Goal: Task Accomplishment & Management: Manage account settings

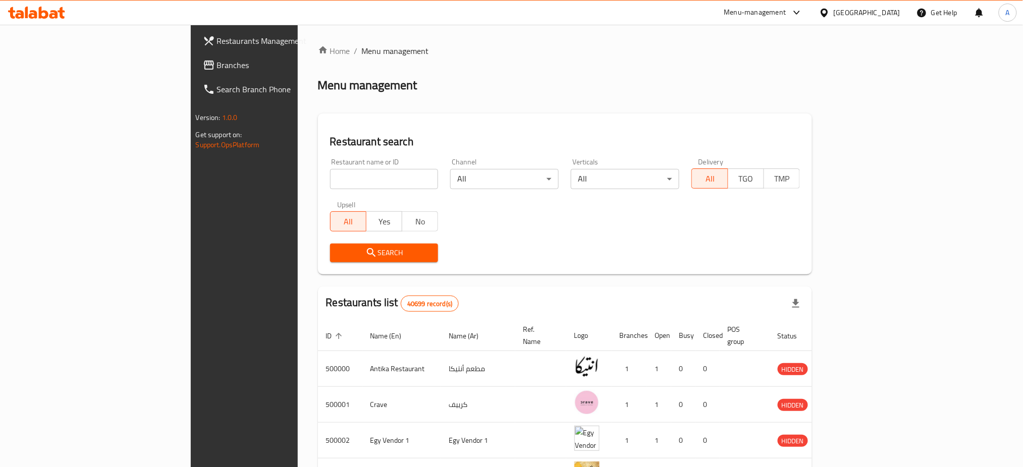
click at [330, 178] on input "search" at bounding box center [384, 179] width 108 height 20
type input "أ"
type input "H"
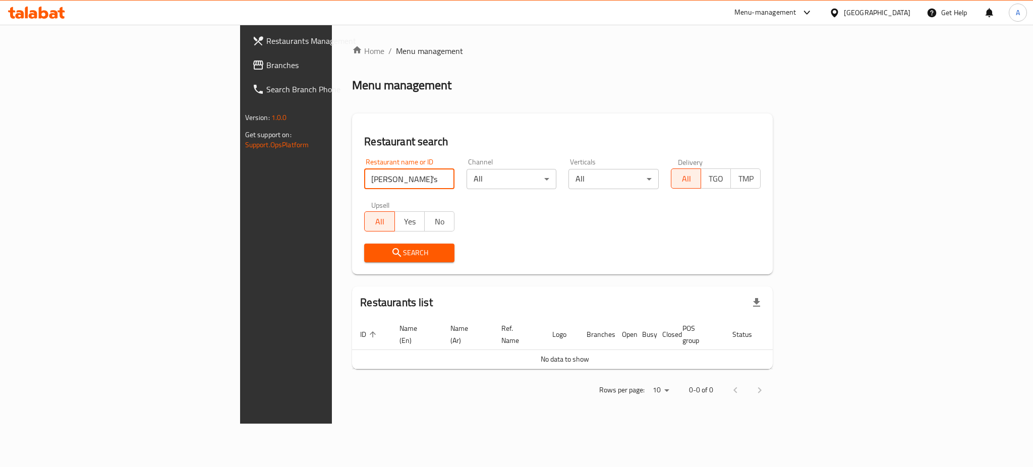
click at [364, 180] on input "Joe's Coffee House" at bounding box center [409, 179] width 90 height 20
click at [364, 176] on input "Joe's Coffee House" at bounding box center [409, 179] width 90 height 20
type input "Coffee House"
click button "Search" at bounding box center [409, 253] width 90 height 19
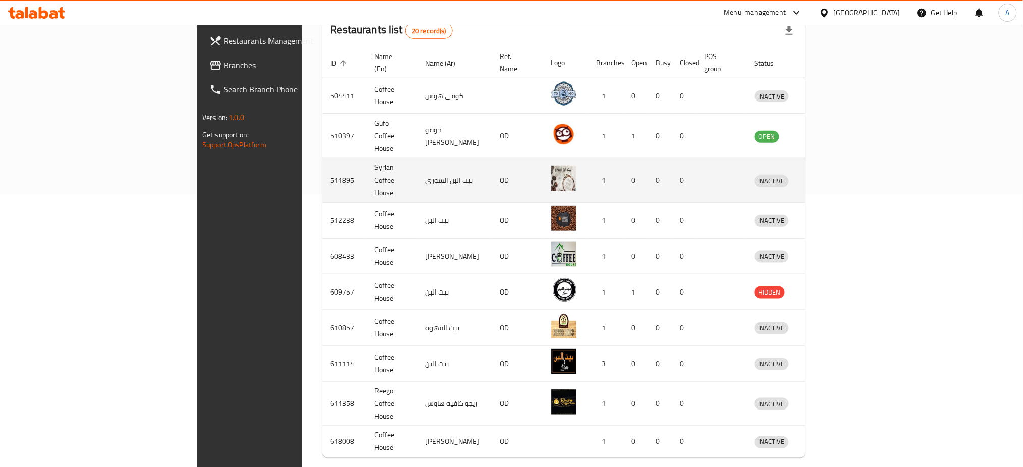
scroll to position [285, 0]
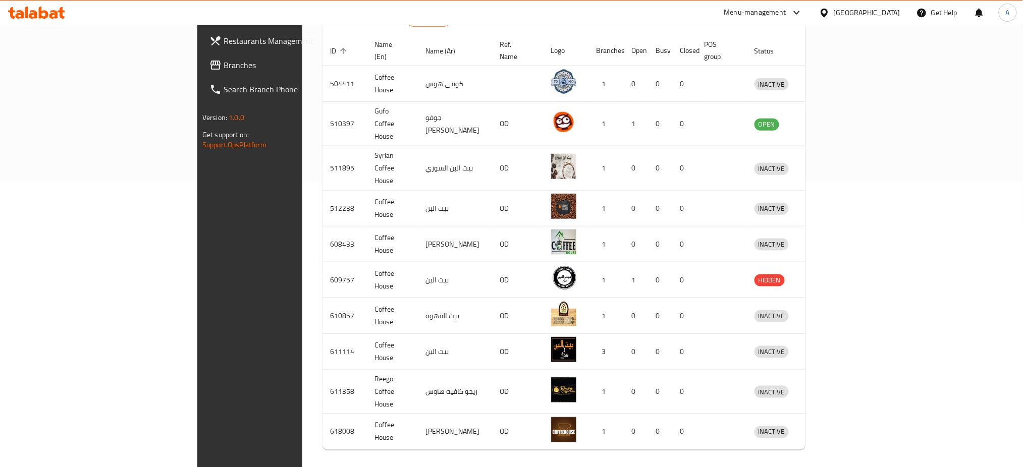
click at [798, 465] on icon "Next page" at bounding box center [792, 471] width 12 height 12
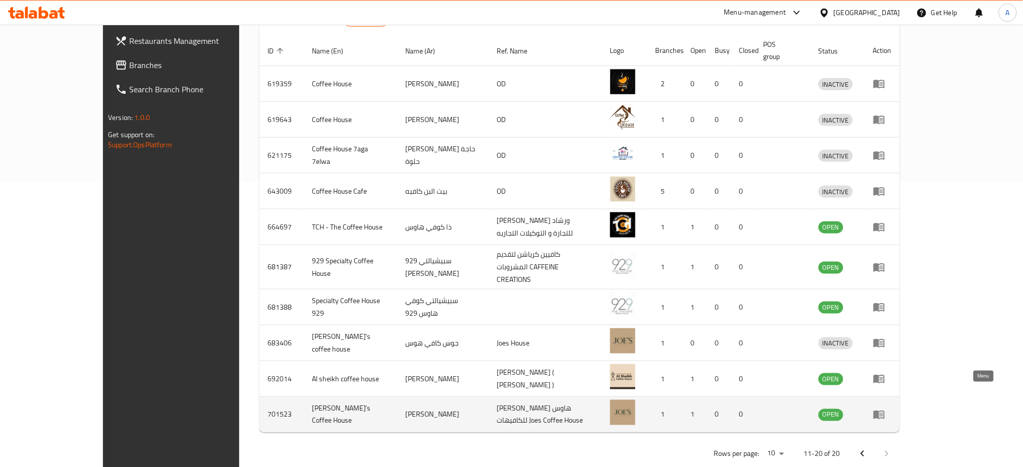
click at [885, 409] on icon "enhanced table" at bounding box center [879, 415] width 12 height 12
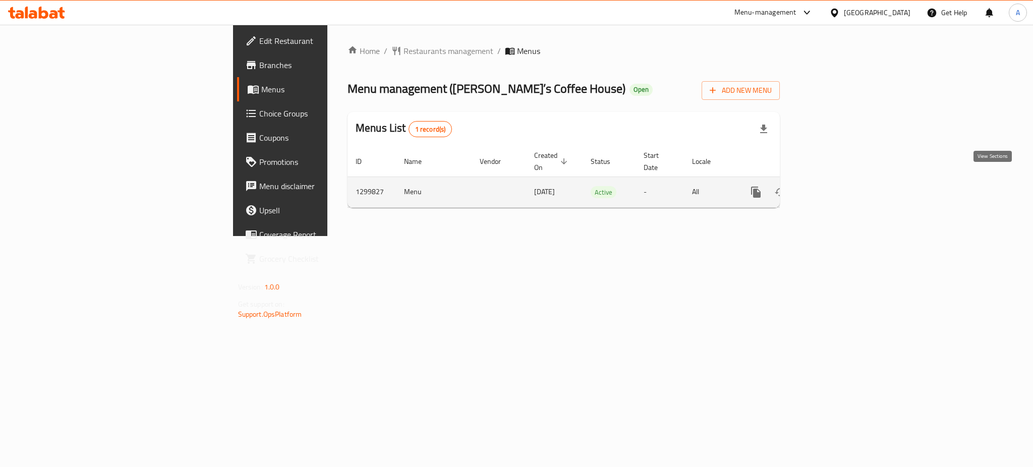
click at [841, 180] on link "enhanced table" at bounding box center [829, 192] width 24 height 24
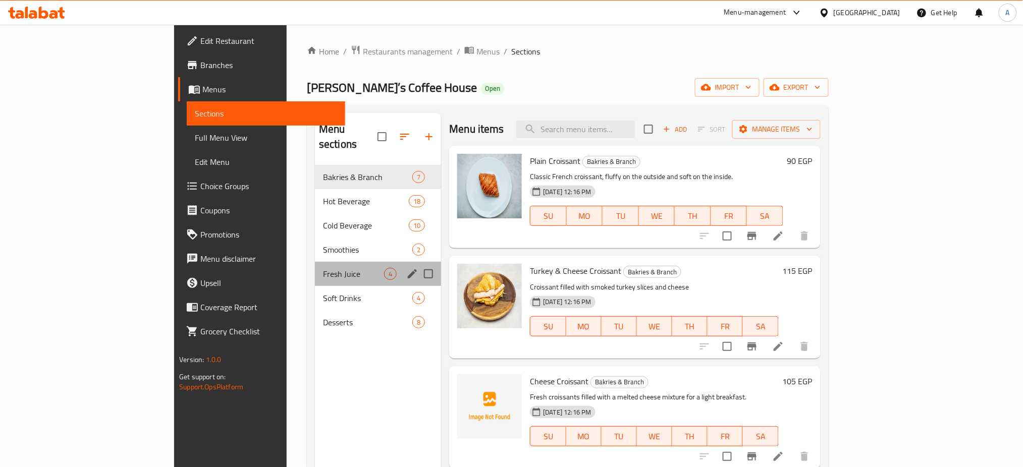
click at [315, 262] on div "Fresh Juice 4" at bounding box center [378, 274] width 126 height 24
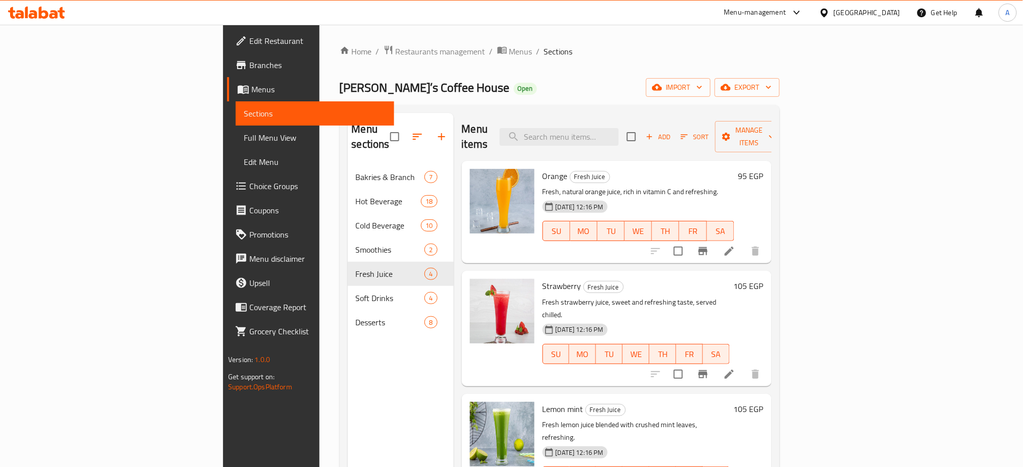
scroll to position [141, 0]
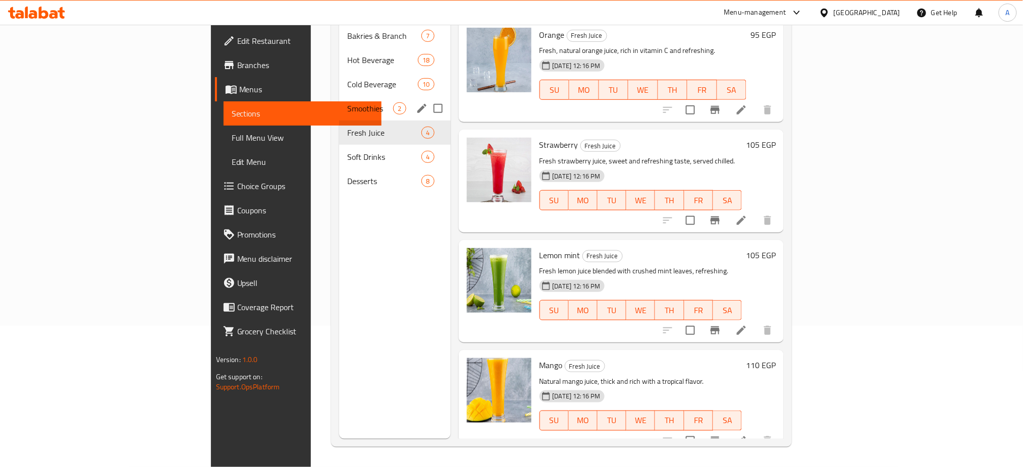
click at [339, 100] on div "Smoothies 2" at bounding box center [394, 108] width 111 height 24
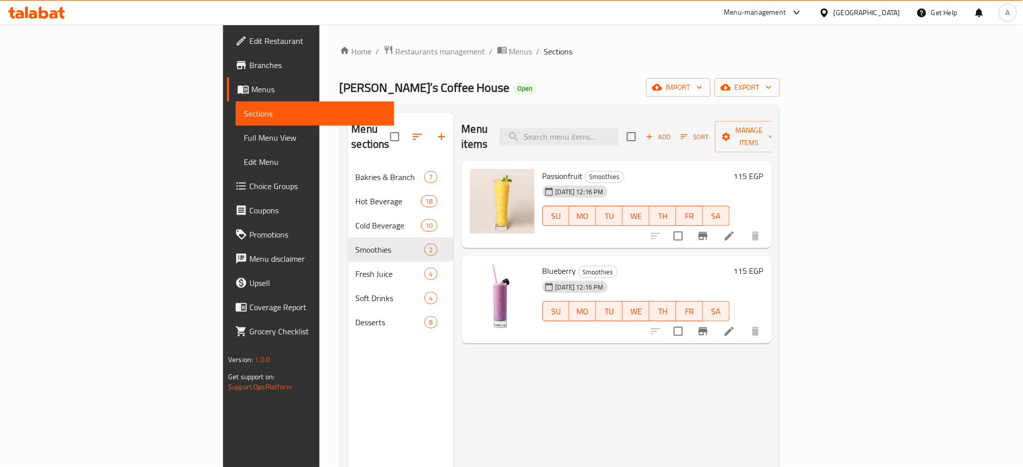
scroll to position [2, 0]
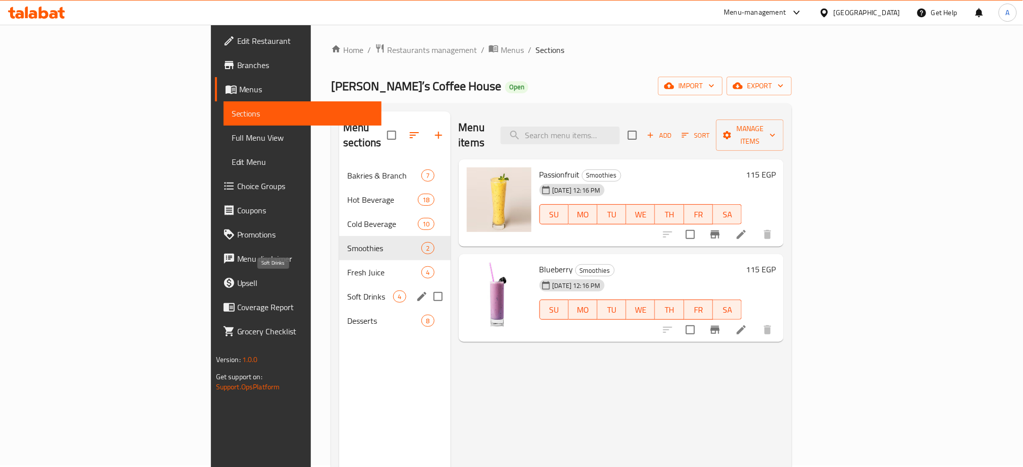
click at [347, 291] on span "Soft Drinks" at bounding box center [370, 297] width 46 height 12
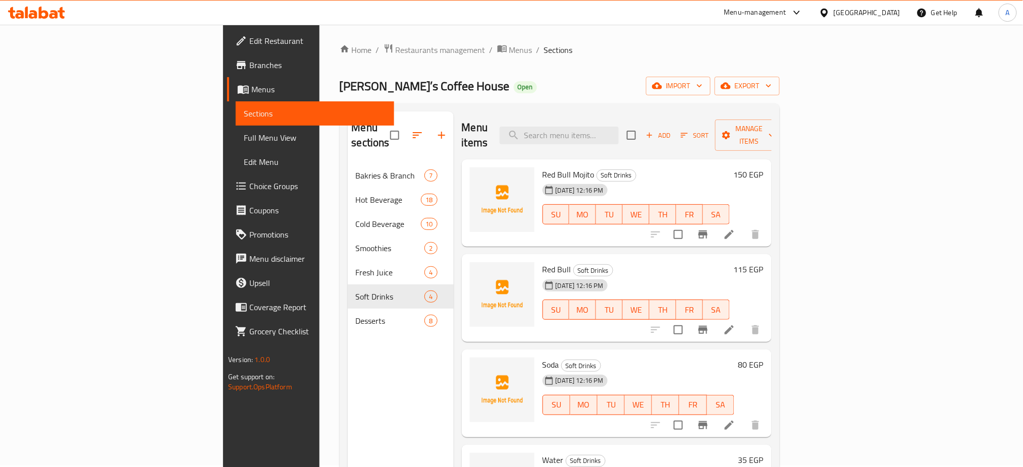
click at [733, 164] on div "Red Bull Mojito Soft Drinks 12-07-2025 12:16 PM SU MO TU WE TH FR SA" at bounding box center [635, 203] width 195 height 80
click at [771, 239] on div "Menu items Add Sort Manage items Red Bull Mojito Soft Drinks 12-07-2025 12:16 P…" at bounding box center [612, 344] width 318 height 467
click at [763, 262] on h6 "115 EGP" at bounding box center [748, 269] width 30 height 14
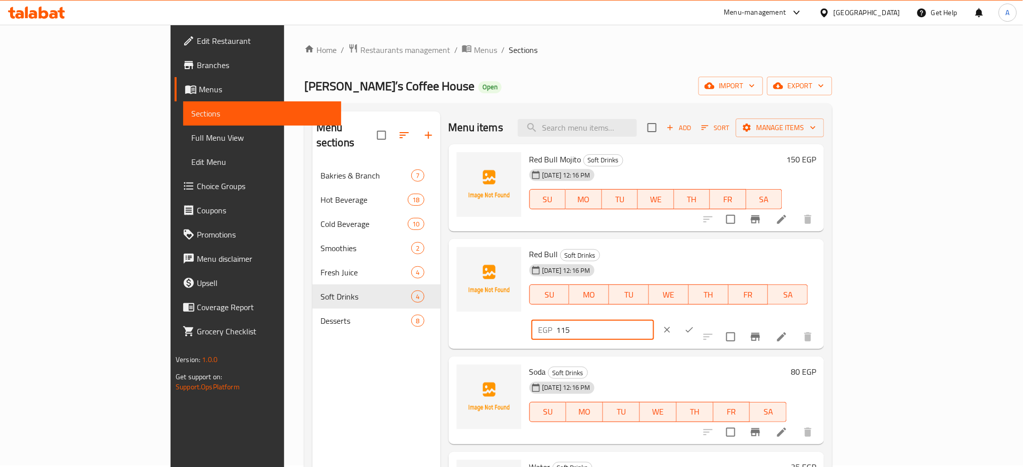
click at [654, 320] on input "115" at bounding box center [604, 330] width 97 height 20
type input "120"
click at [694, 325] on icon "ok" at bounding box center [689, 330] width 10 height 10
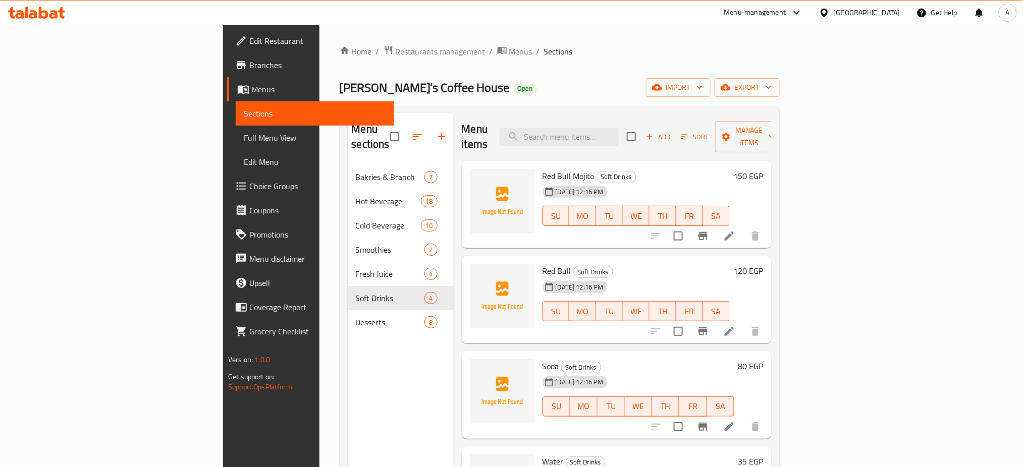
scroll to position [1, 0]
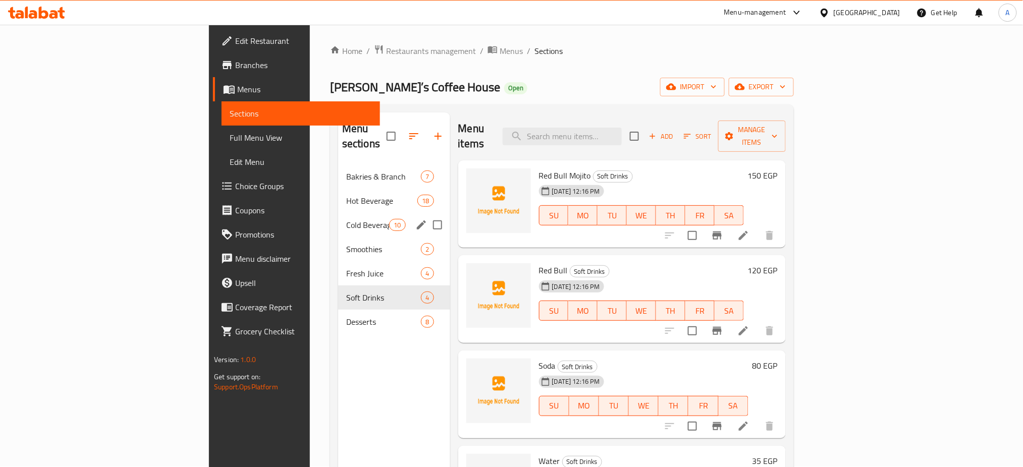
click at [346, 219] on span "Cold Beverage" at bounding box center [367, 225] width 43 height 12
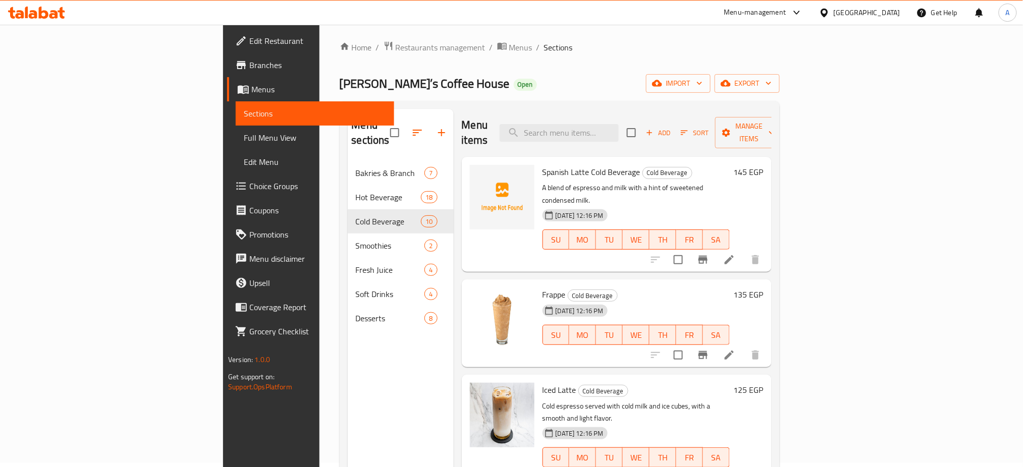
scroll to position [1, 0]
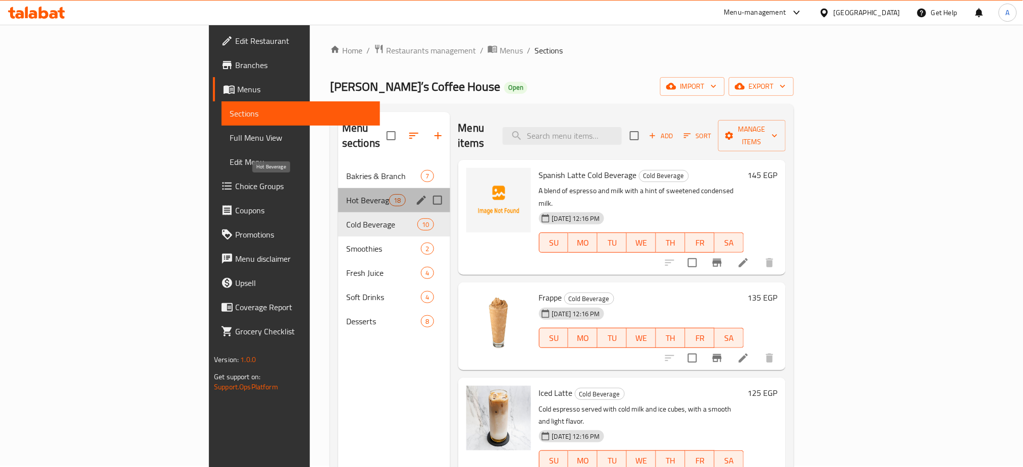
click at [346, 194] on span "Hot Beverage" at bounding box center [367, 200] width 43 height 12
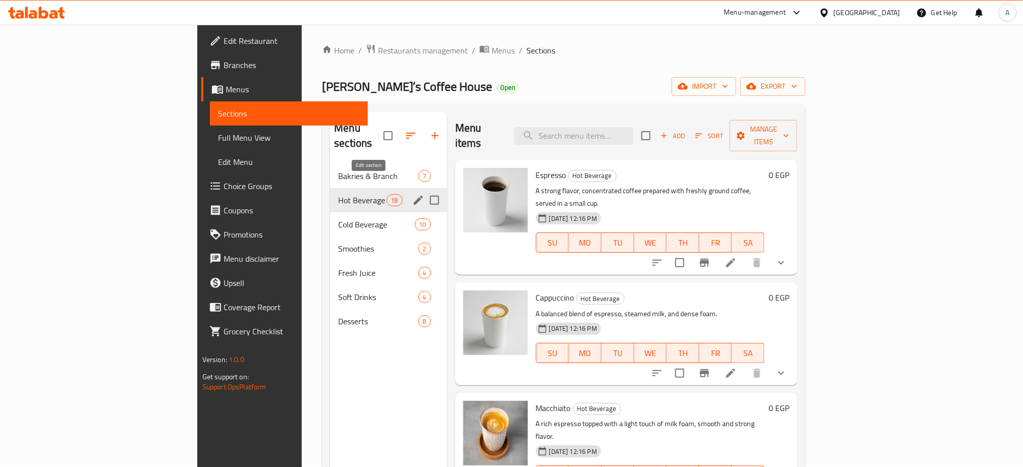
click at [414, 196] on icon "edit" at bounding box center [418, 200] width 9 height 9
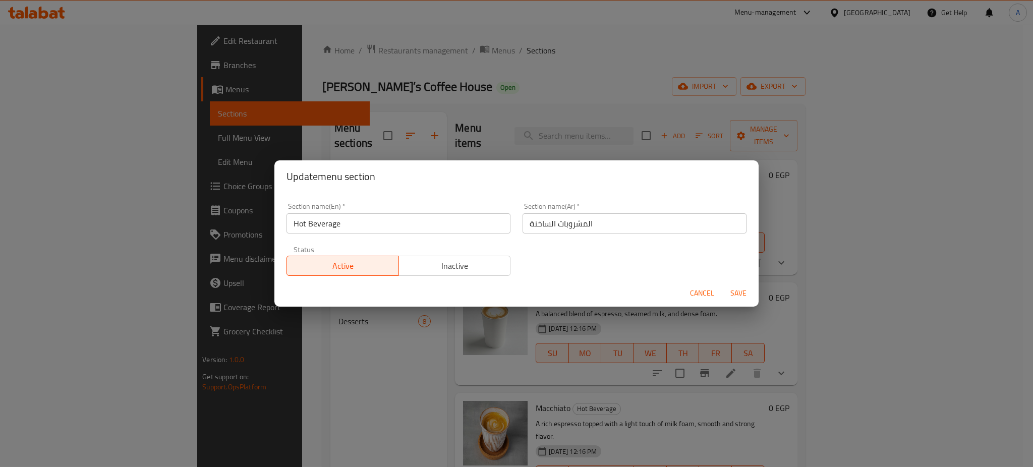
click at [322, 223] on input "Hot Beverage" at bounding box center [399, 223] width 224 height 20
type input "Hot Coffee"
click at [579, 223] on input "المشروبات الساخنة" at bounding box center [635, 223] width 224 height 20
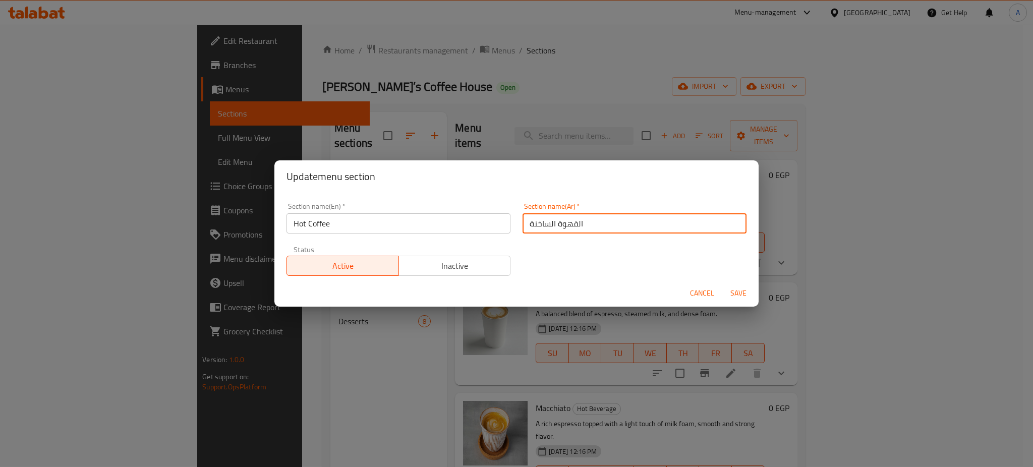
type input "القهوة الساخنة"
click at [737, 293] on span "Save" at bounding box center [738, 293] width 24 height 13
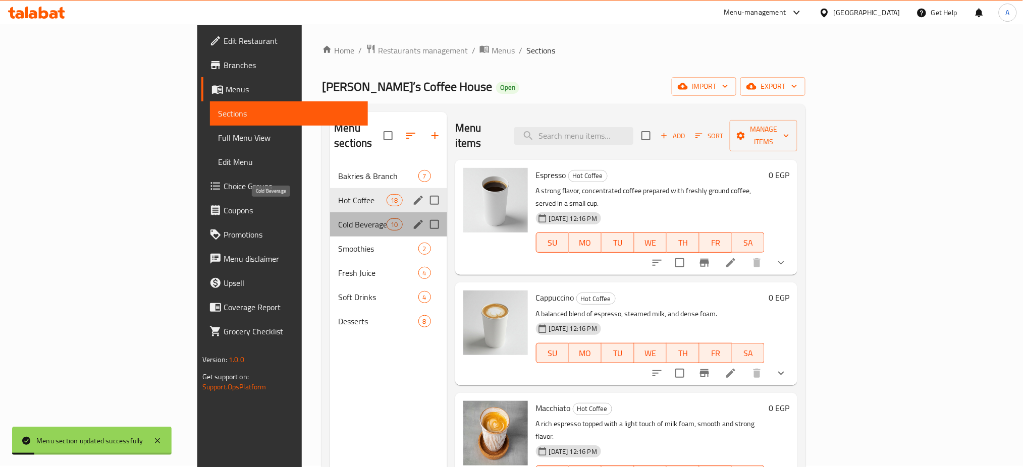
click at [338, 218] on span "Cold Beverage" at bounding box center [362, 224] width 48 height 12
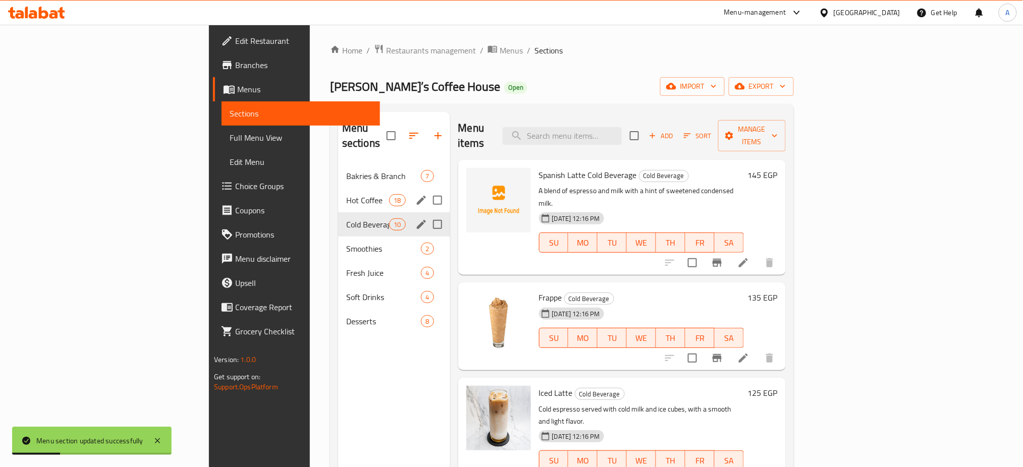
click at [427, 214] on input "Menu sections" at bounding box center [437, 224] width 21 height 21
checkbox input "true"
click at [417, 220] on icon "edit" at bounding box center [421, 224] width 9 height 9
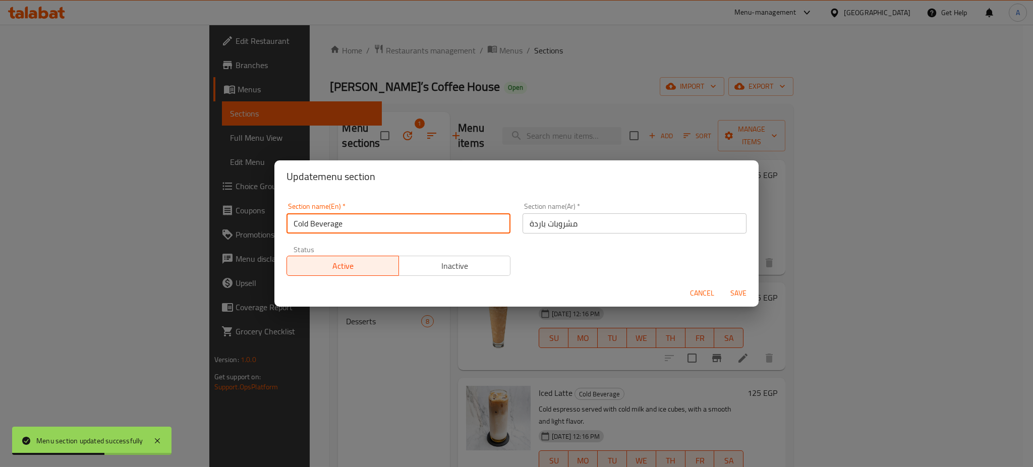
click at [327, 226] on input "Cold Beverage" at bounding box center [399, 223] width 224 height 20
type input "Cold Coffee"
click at [560, 223] on input "مشروبات باردة" at bounding box center [635, 223] width 224 height 20
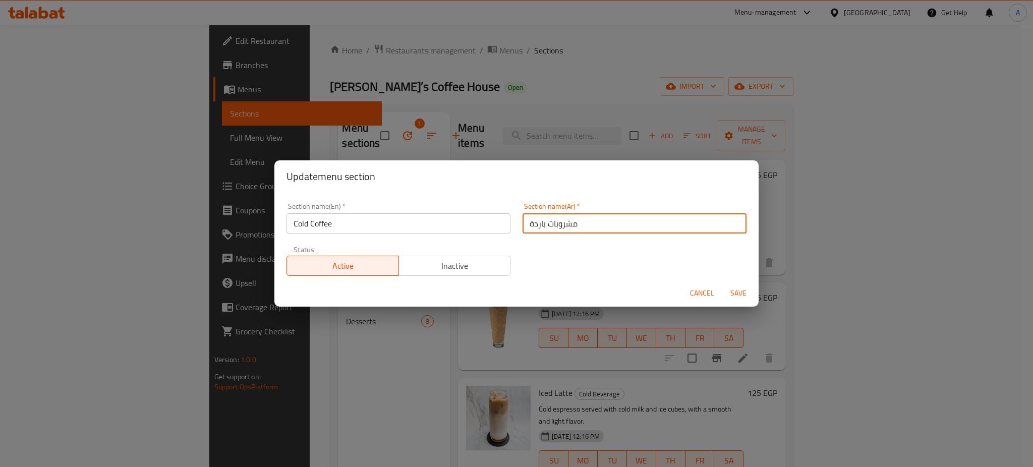
click at [560, 223] on input "مشروبات باردة" at bounding box center [635, 223] width 224 height 20
type input "القهوة الباردة"
click at [740, 295] on span "Save" at bounding box center [738, 293] width 24 height 13
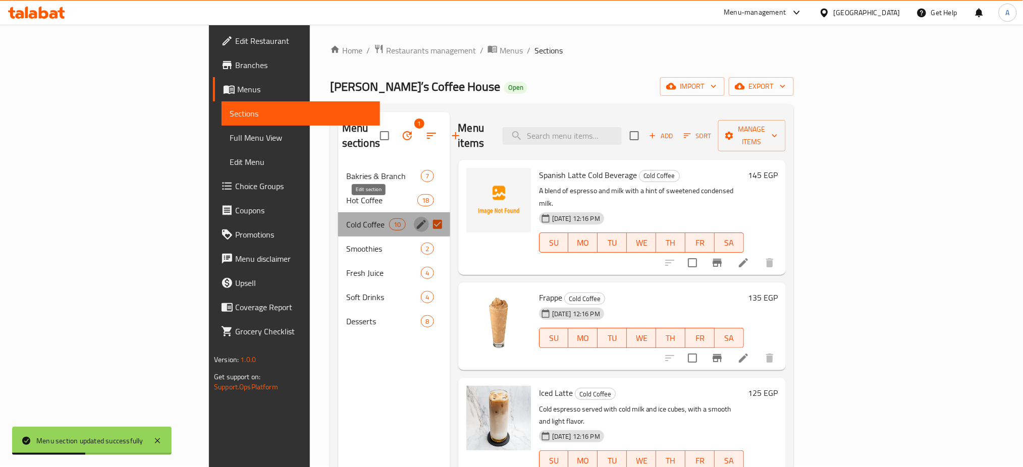
click at [415, 218] on icon "edit" at bounding box center [421, 224] width 12 height 12
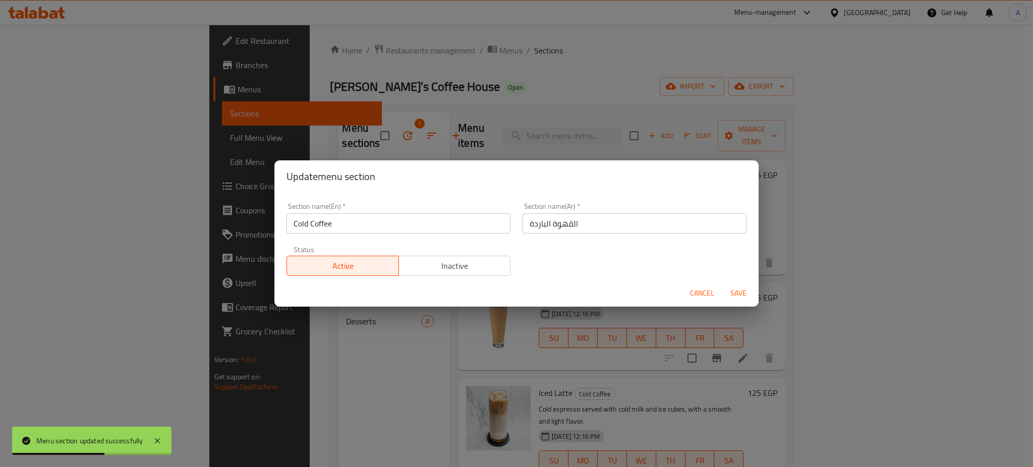
click at [338, 219] on input "Cold Coffee" at bounding box center [399, 223] width 224 height 20
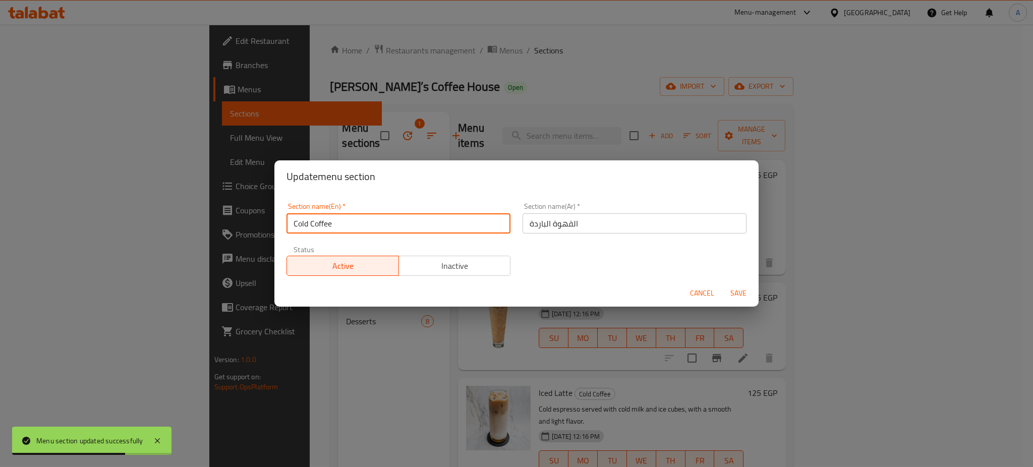
click at [338, 219] on input "Cold Coffee" at bounding box center [399, 223] width 224 height 20
type input "÷"
type input "Iced Coffee"
click at [533, 223] on input "القهوة الباردة" at bounding box center [635, 223] width 224 height 20
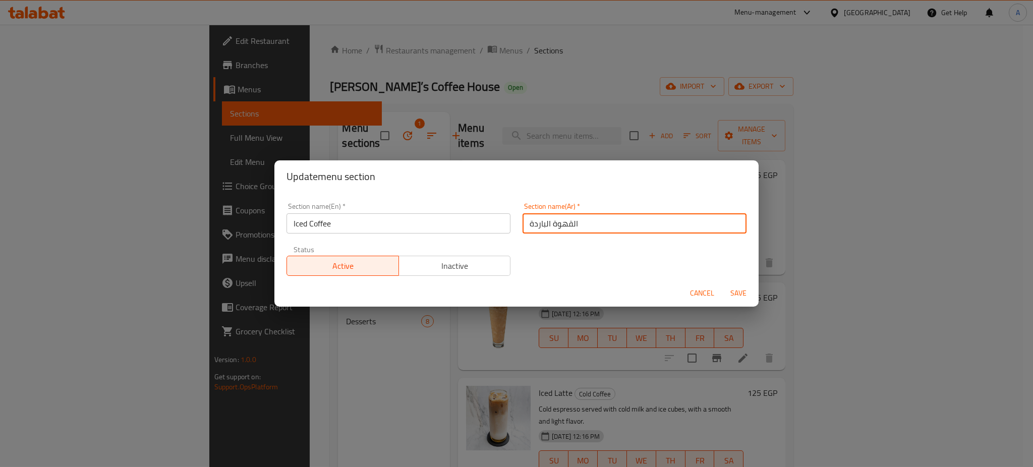
click at [533, 223] on input "القهوة الباردة" at bounding box center [635, 223] width 224 height 20
type input "القهوة المثلجه"
click at [739, 282] on div "Cancel Save" at bounding box center [516, 293] width 484 height 27
click at [732, 290] on span "Save" at bounding box center [738, 293] width 24 height 13
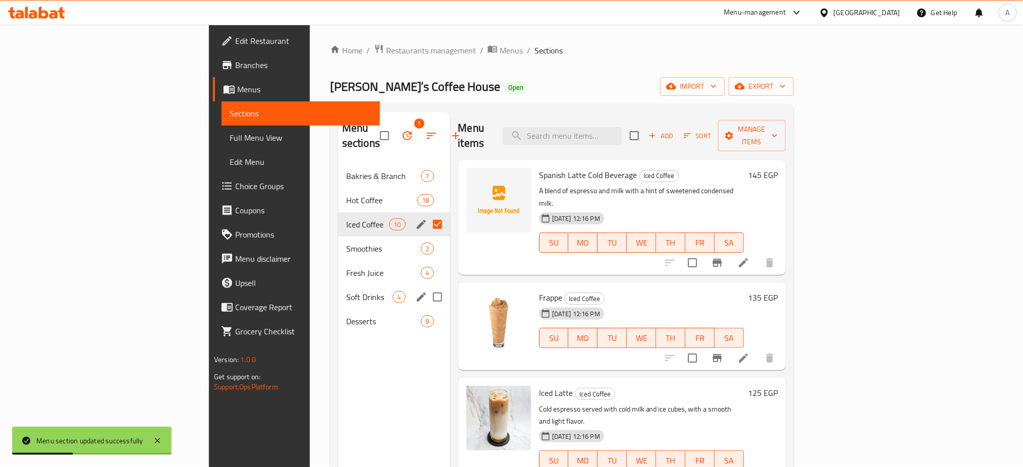
click at [338, 286] on div "Soft Drinks 4" at bounding box center [394, 297] width 112 height 24
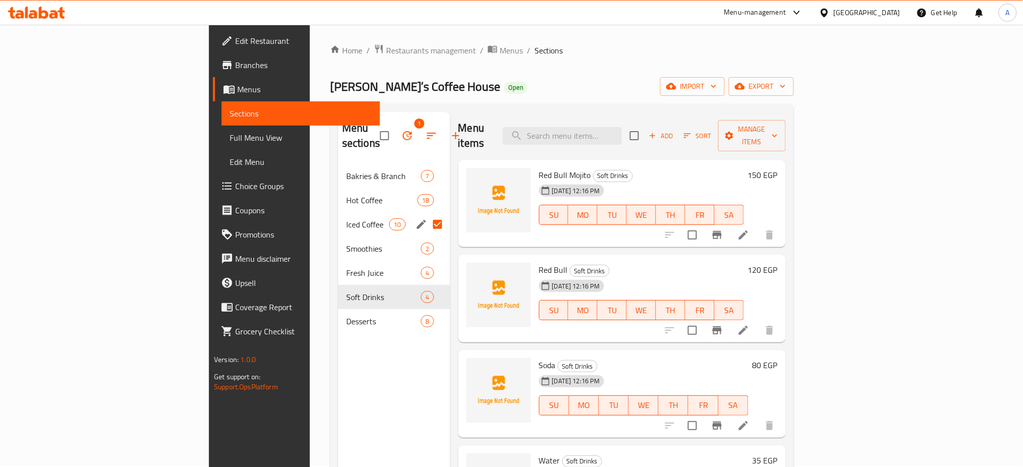
click at [744, 168] on h6 "Red Bull Mojito Soft Drinks" at bounding box center [641, 175] width 205 height 14
click at [777, 168] on h6 "150 EGP" at bounding box center [763, 175] width 30 height 14
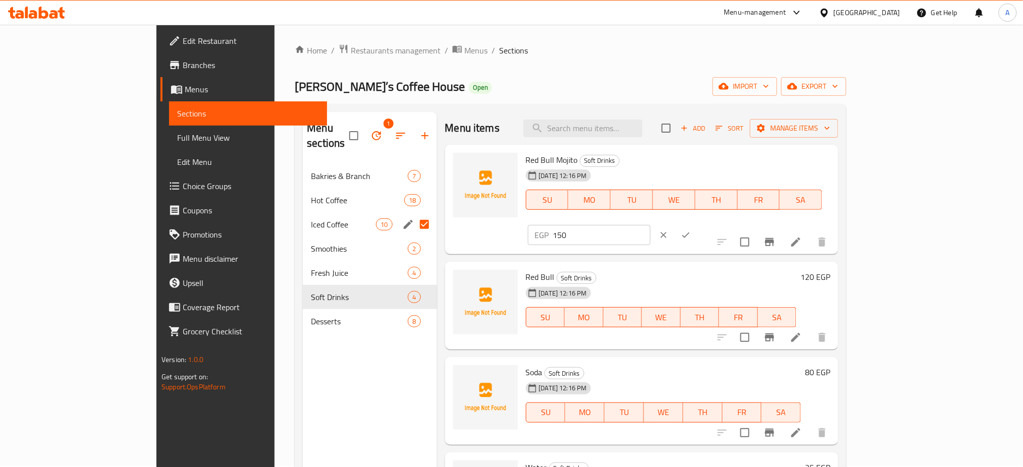
click at [650, 225] on input "150" at bounding box center [601, 235] width 97 height 20
type input "160"
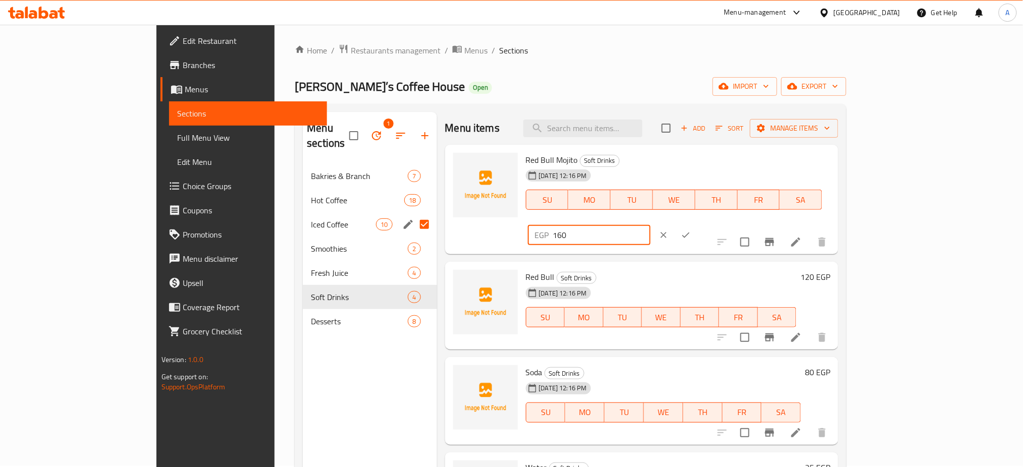
click at [697, 224] on button "ok" at bounding box center [685, 235] width 22 height 22
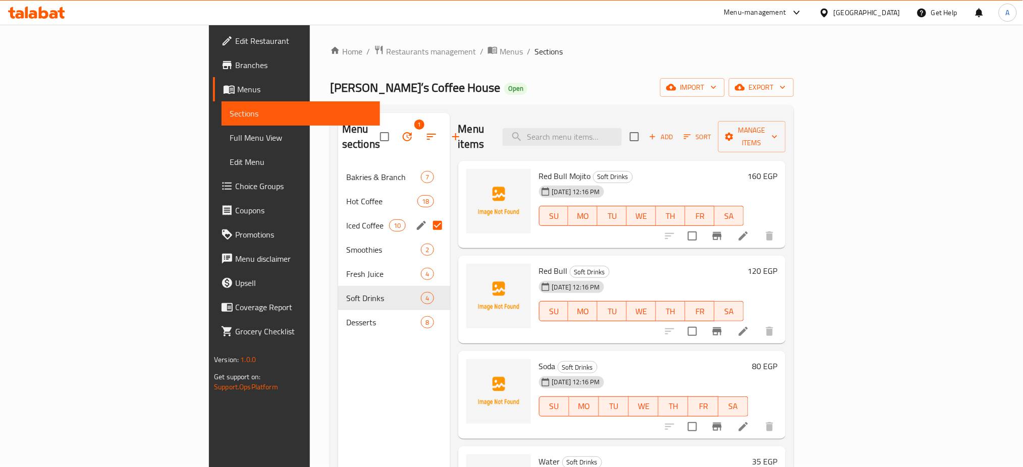
click at [427, 215] on input "Menu sections" at bounding box center [437, 225] width 21 height 21
checkbox input "false"
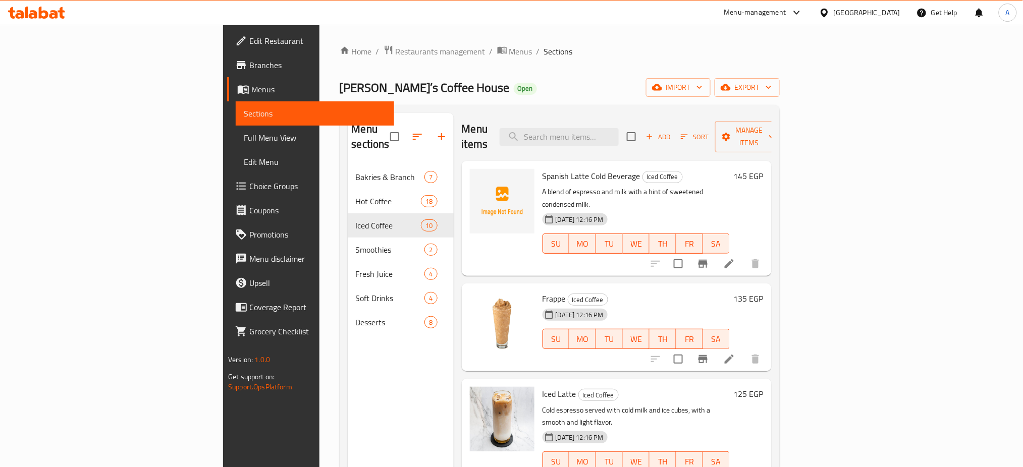
click at [348, 344] on div "Menu sections Bakries & Branch 7 Hot Coffee 18 Iced Coffee 10 Smoothies 2 Fresh…" at bounding box center [401, 346] width 106 height 467
click at [249, 65] on span "Branches" at bounding box center [317, 65] width 137 height 12
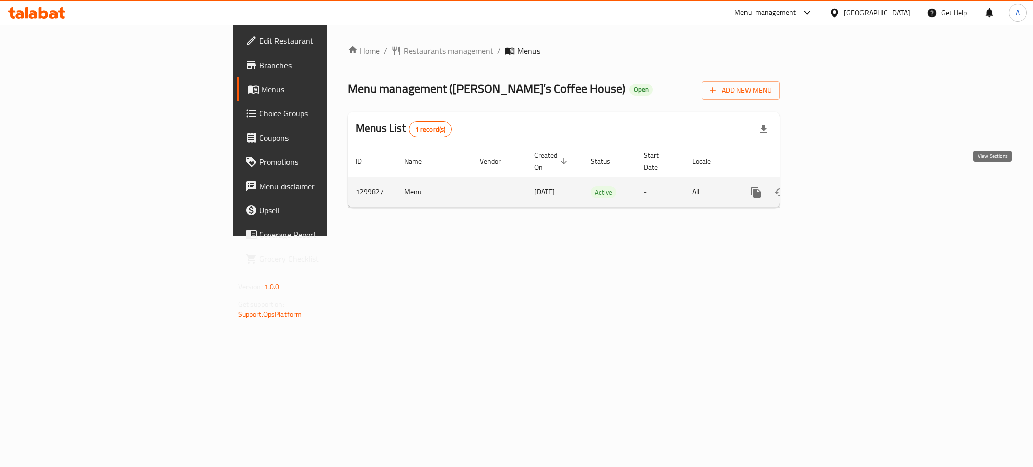
click at [835, 186] on icon "enhanced table" at bounding box center [829, 192] width 12 height 12
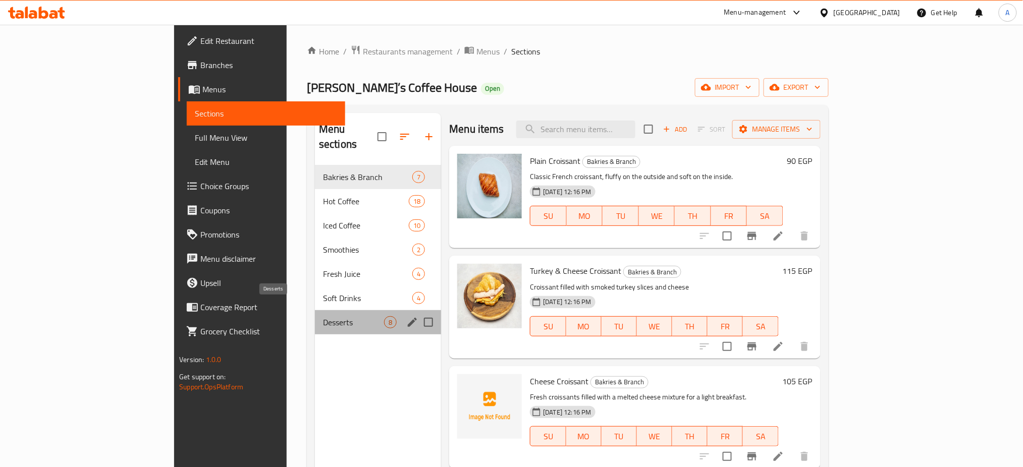
click at [323, 316] on span "Desserts" at bounding box center [353, 322] width 61 height 12
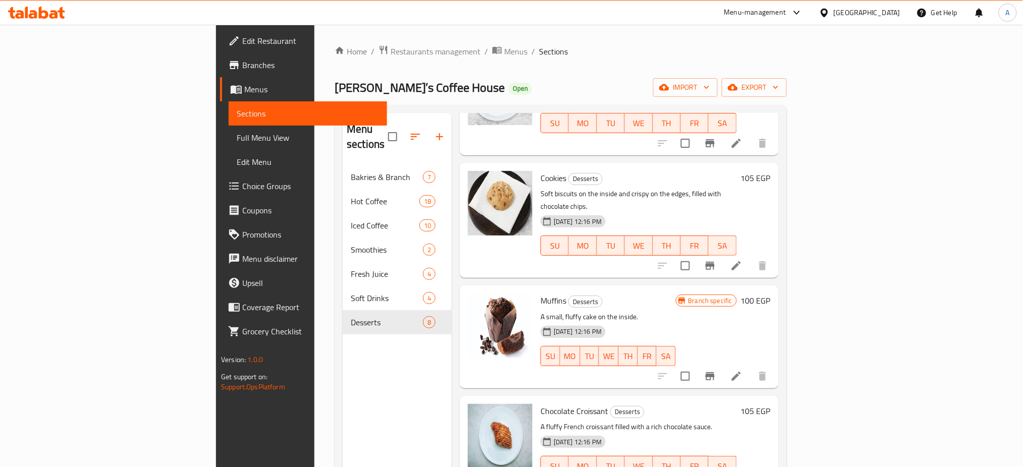
scroll to position [141, 0]
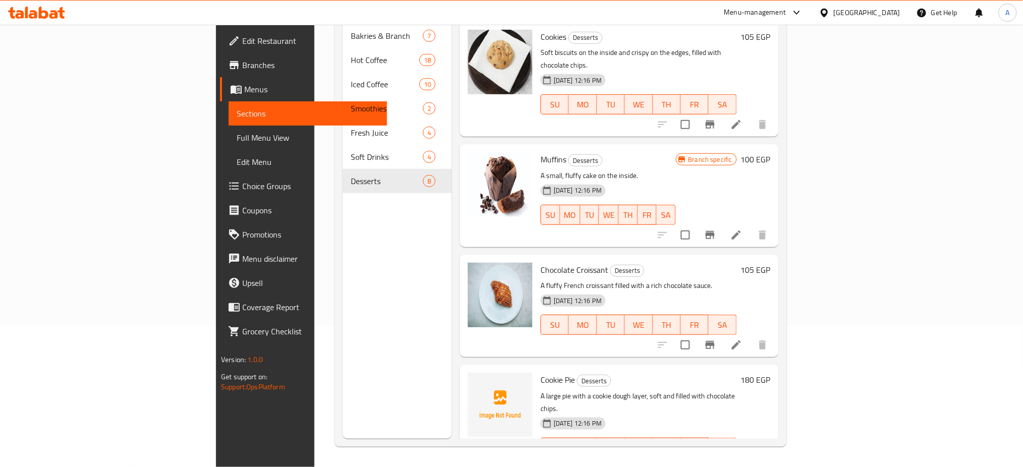
click at [770, 373] on h6 "180 EGP" at bounding box center [756, 380] width 30 height 14
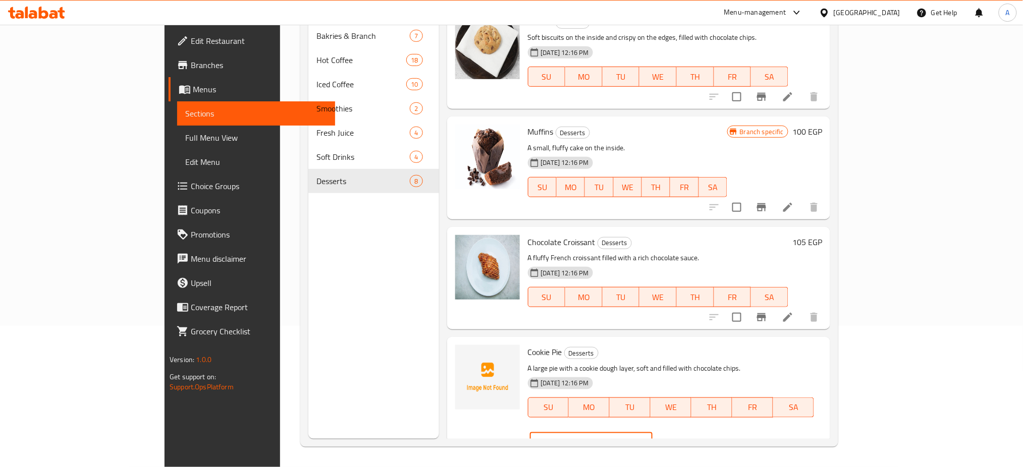
click at [652, 433] on input "180" at bounding box center [603, 443] width 97 height 20
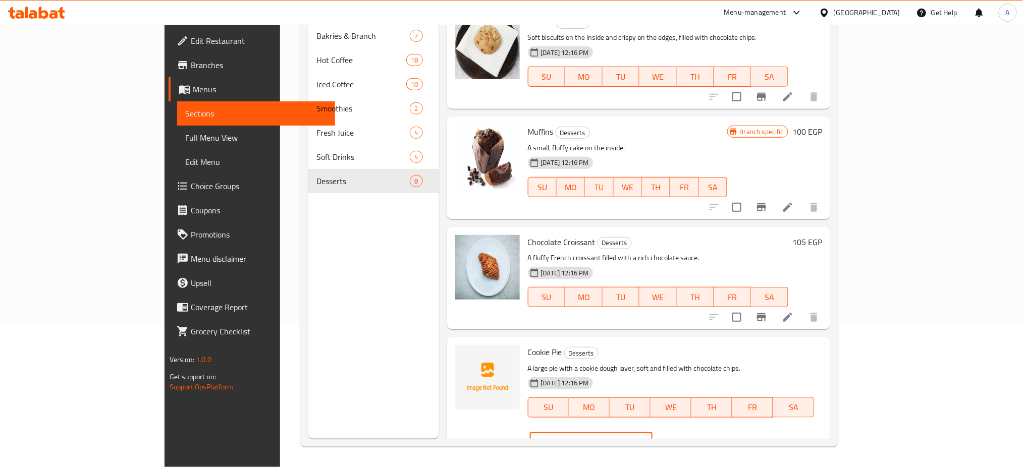
type input "185"
click at [699, 432] on button "ok" at bounding box center [687, 443] width 22 height 22
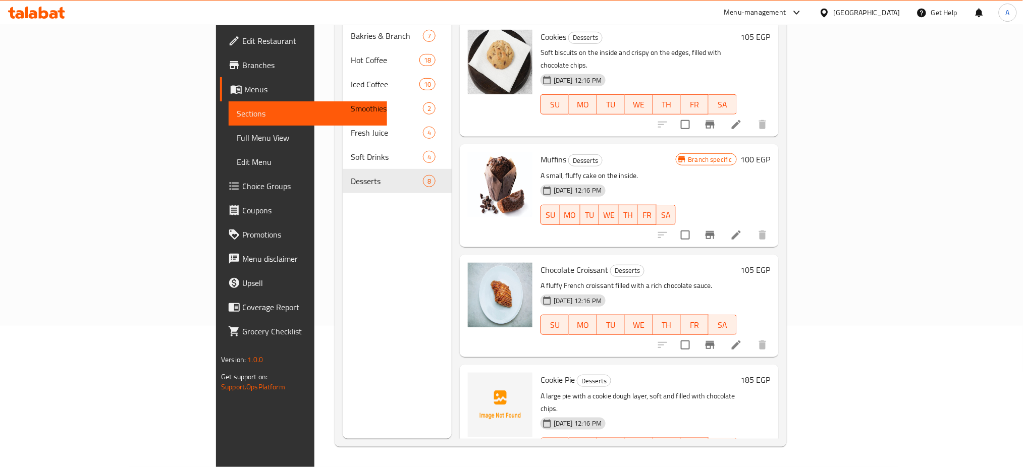
click at [736, 279] on p "A fluffy French croissant filled with a rich chocolate sauce." at bounding box center [638, 285] width 196 height 13
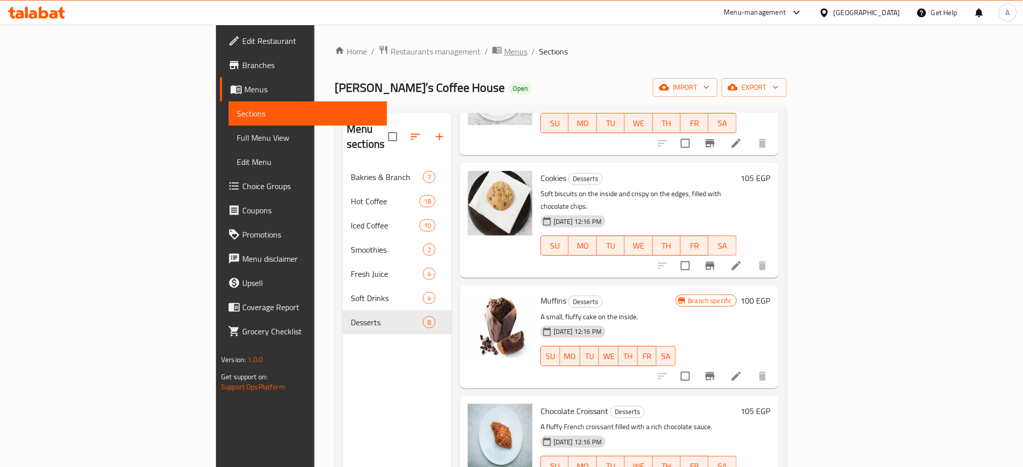
click at [504, 45] on span "Menus" at bounding box center [515, 51] width 23 height 12
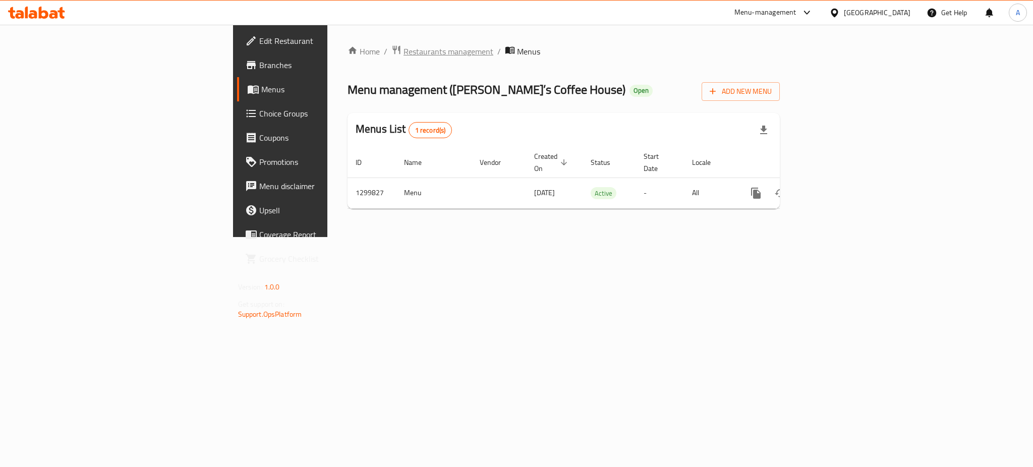
click at [404, 50] on span "Restaurants management" at bounding box center [449, 51] width 90 height 12
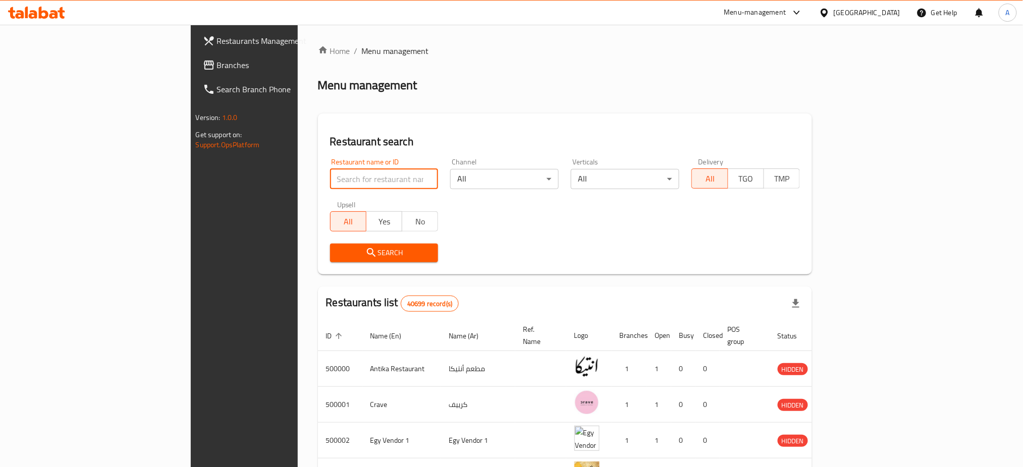
click at [330, 180] on input "search" at bounding box center [384, 179] width 108 height 20
paste input "695382"
type input "695382"
click button "Search" at bounding box center [384, 253] width 108 height 19
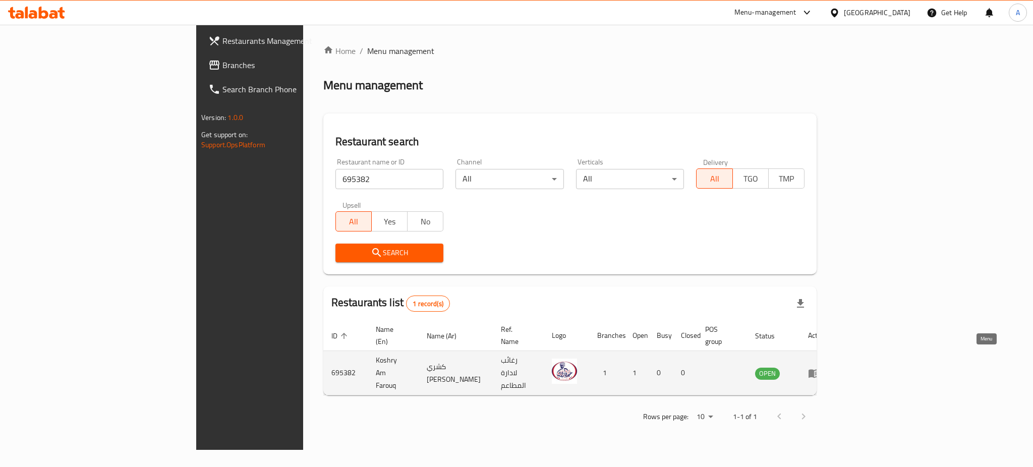
click at [820, 369] on icon "enhanced table" at bounding box center [814, 373] width 11 height 9
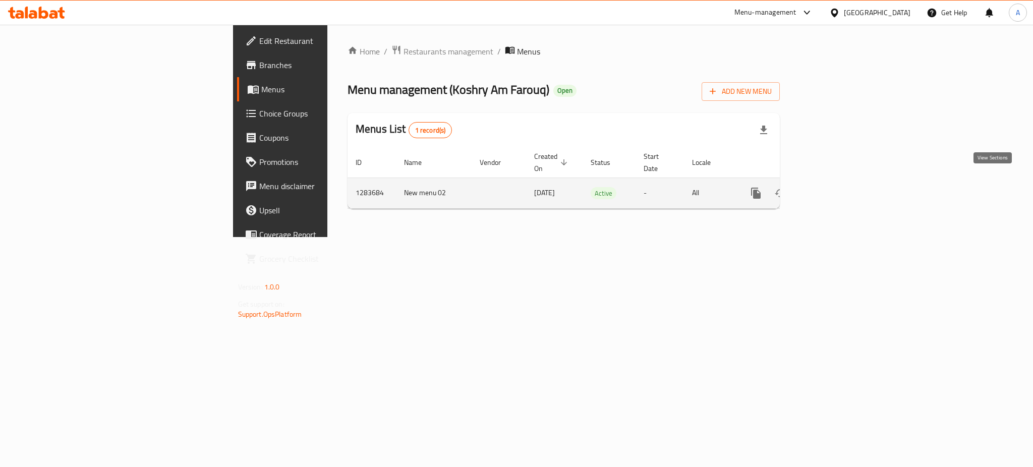
click at [835, 187] on icon "enhanced table" at bounding box center [829, 193] width 12 height 12
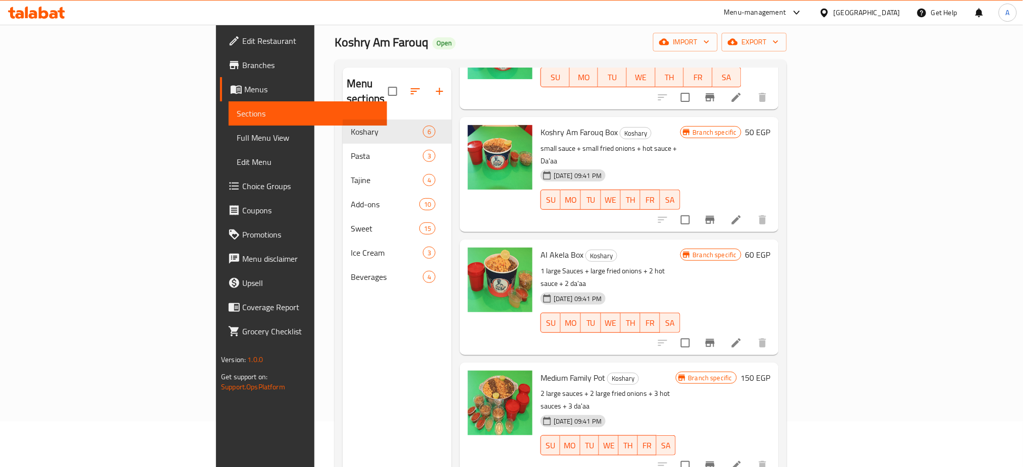
scroll to position [46, 0]
click at [742, 336] on icon at bounding box center [736, 342] width 12 height 12
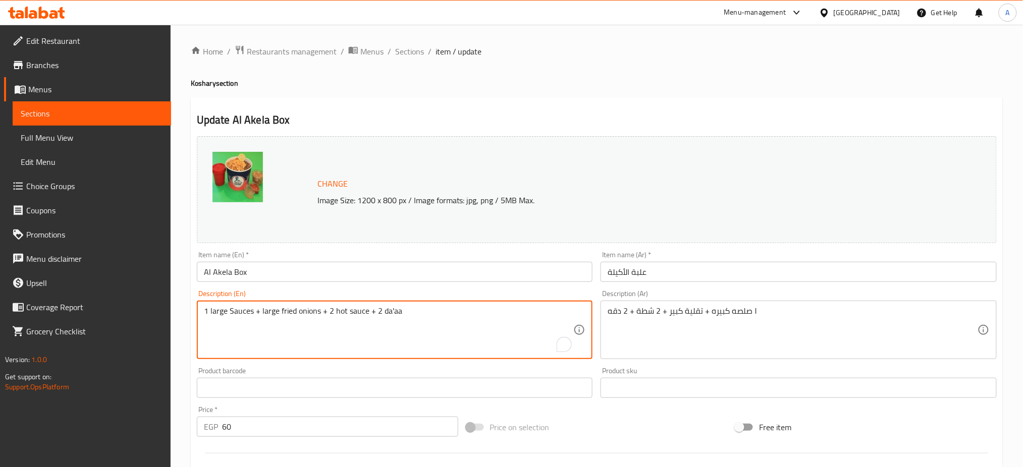
drag, startPoint x: 254, startPoint y: 311, endPoint x: 186, endPoint y: 305, distance: 68.4
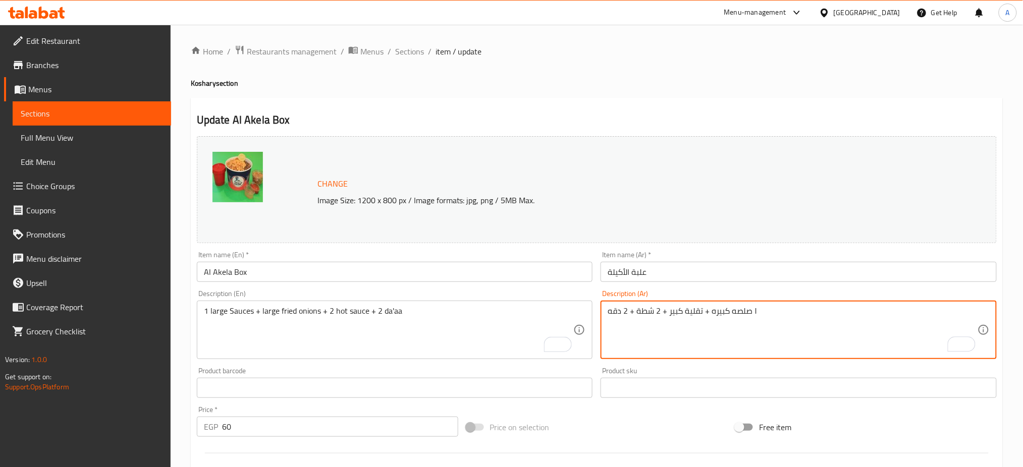
drag, startPoint x: 709, startPoint y: 311, endPoint x: 764, endPoint y: 307, distance: 55.1
click at [764, 307] on textarea "١ صلصه كبيره + تقلية كبير + 2 شطة + 2 دقه" at bounding box center [792, 330] width 370 height 48
drag, startPoint x: 759, startPoint y: 310, endPoint x: 717, endPoint y: 311, distance: 42.4
click at [717, 311] on textarea "١ صلصه كبيره + تقلية كبير + 2 شطة + 2 دقه" at bounding box center [792, 330] width 370 height 48
click at [764, 311] on textarea "١ صلصه كبيره + تقلية كبير + 2 شطة + 2 دقه" at bounding box center [792, 330] width 370 height 48
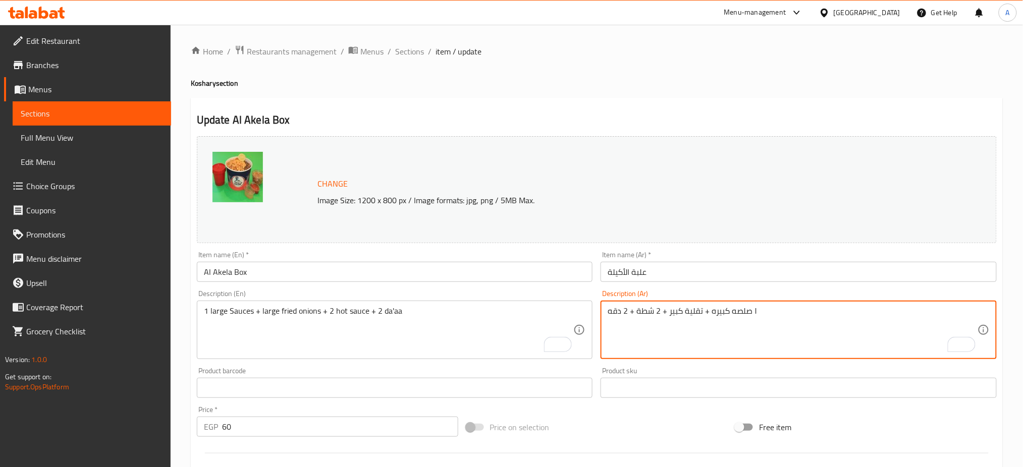
click at [765, 311] on textarea "١ صلصه كبيره + تقلية كبير + 2 شطة + 2 دقه" at bounding box center [792, 330] width 370 height 48
click at [762, 312] on textarea "١ صلصه كبيره + تقلية كبير + 2 شطة + 2 دقه" at bounding box center [792, 330] width 370 height 48
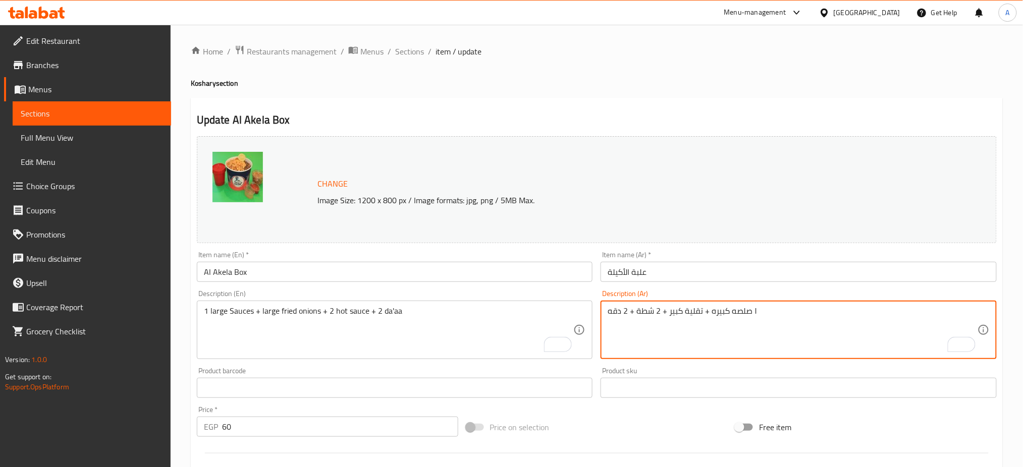
drag, startPoint x: 767, startPoint y: 312, endPoint x: 729, endPoint y: 312, distance: 37.3
click at [729, 312] on textarea "١ صلصه كبيره + تقلية كبير + 2 شطة + 2 دقه" at bounding box center [792, 330] width 370 height 48
drag, startPoint x: 711, startPoint y: 310, endPoint x: 765, endPoint y: 310, distance: 54.0
click at [765, 310] on textarea "١ صلصه كبيره + تقلية كبير + 2 شطة + 2 دقه" at bounding box center [792, 330] width 370 height 48
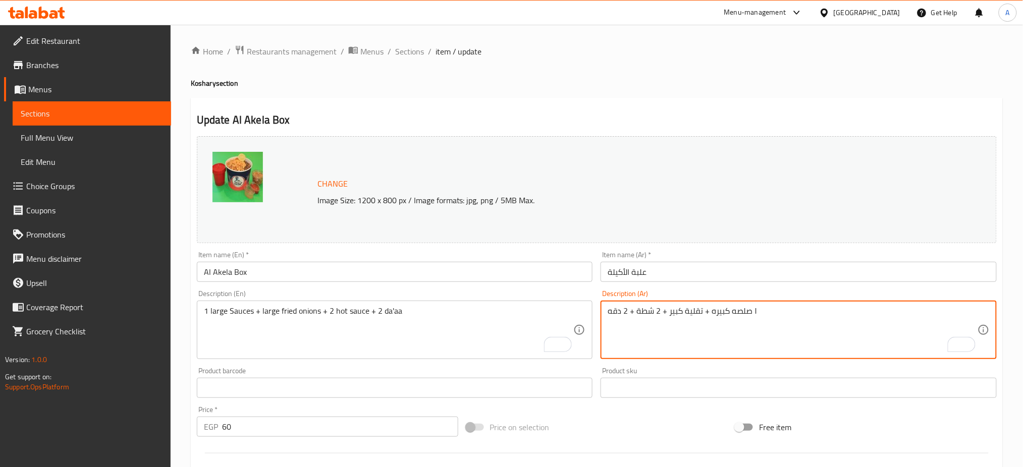
click at [711, 313] on textarea "١ صلصه كبيره + تقلية كبير + 2 شطة + 2 دقه" at bounding box center [792, 330] width 370 height 48
drag, startPoint x: 608, startPoint y: 312, endPoint x: 761, endPoint y: 307, distance: 152.9
click at [761, 307] on textarea "١ صلصه كبيره + تقلية كبير + 2 شطة + 2 دقه" at bounding box center [792, 330] width 370 height 48
drag, startPoint x: 709, startPoint y: 312, endPoint x: 791, endPoint y: 305, distance: 82.5
click at [791, 305] on div "١ صلصه كبيره + تقلية كبير + 2 شطة + 2 دقه Description (Ar)" at bounding box center [798, 330] width 396 height 59
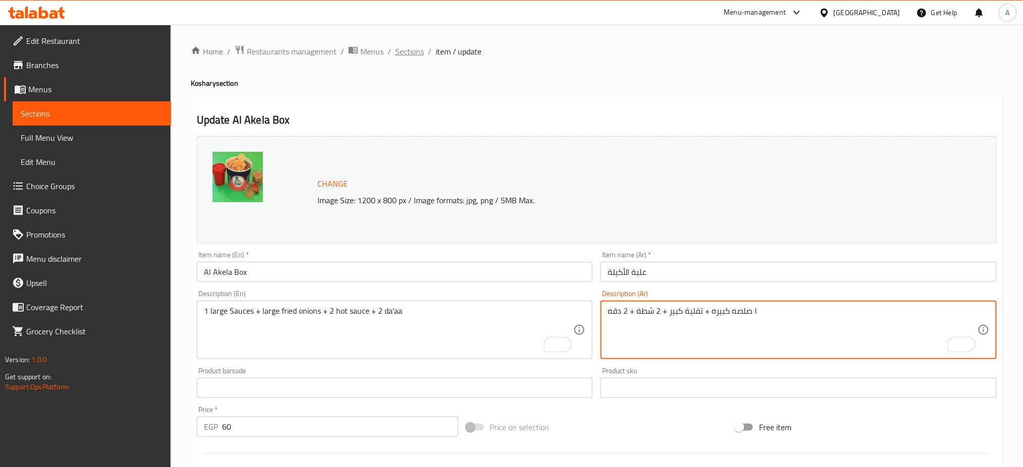
click at [403, 46] on span "Sections" at bounding box center [409, 51] width 29 height 12
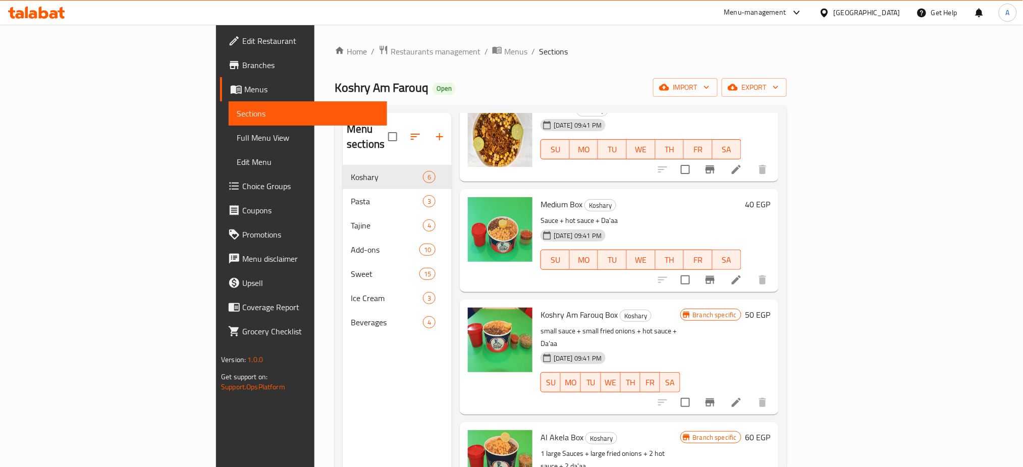
scroll to position [69, 0]
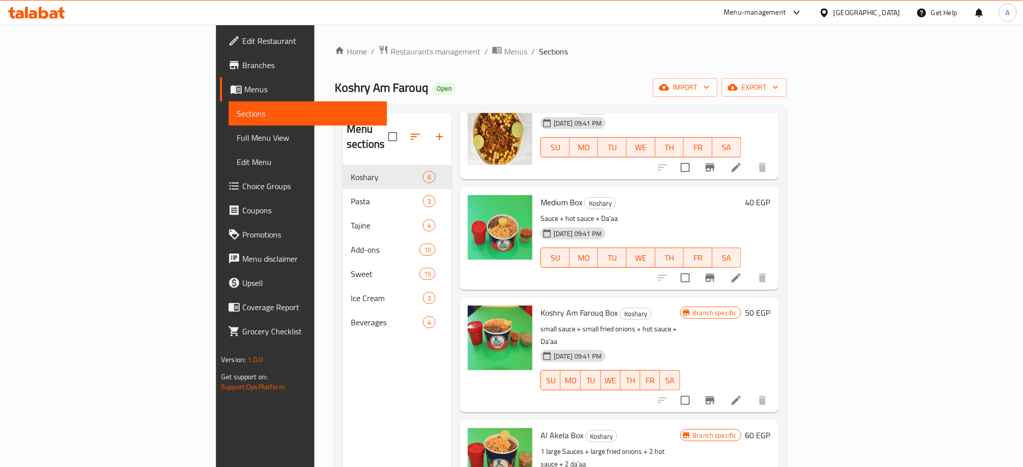
click at [786, 67] on div "Home / Restaurants management / Menus / Sections Koshry Am Farouq Open import e…" at bounding box center [560, 316] width 452 height 543
click at [754, 56] on ol "Home / Restaurants management / Menus / Sections" at bounding box center [560, 51] width 452 height 13
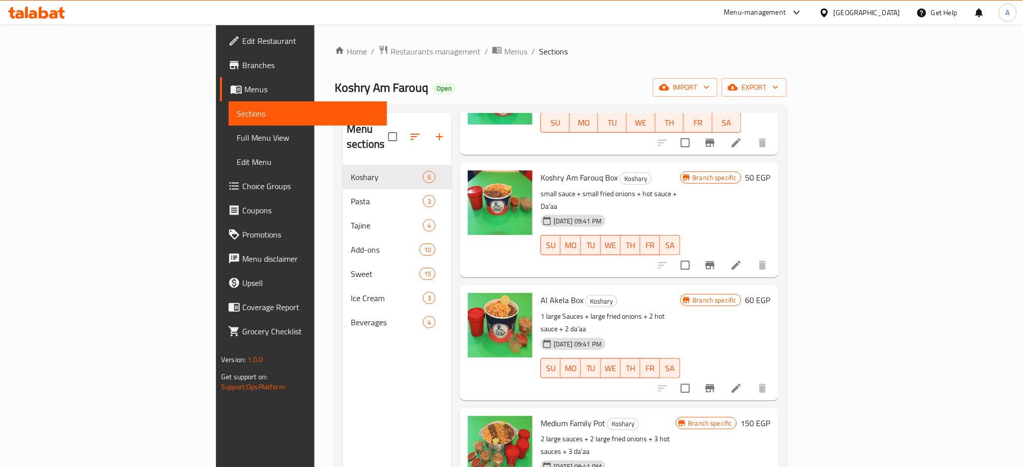
scroll to position [141, 0]
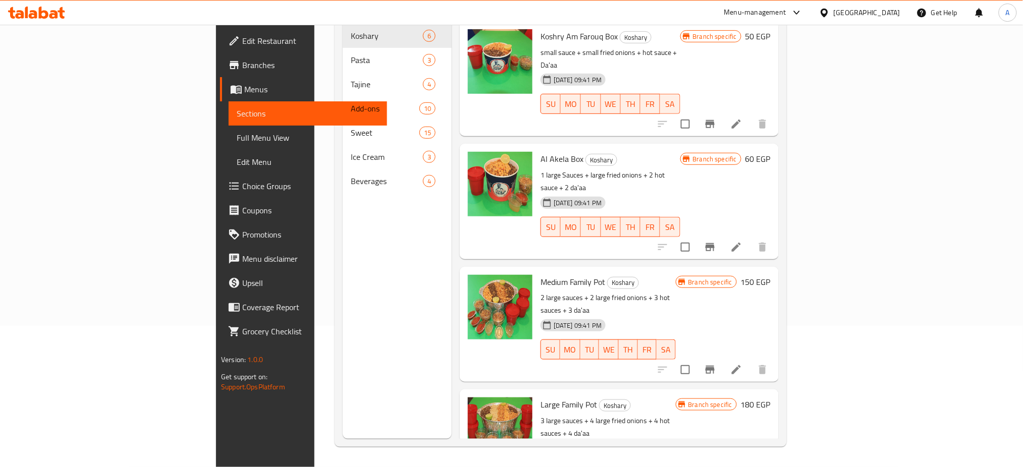
click at [778, 330] on div "Menu items Add Sort Manage items Small Box Koshary [DATE] 09:41 PM SU MO TU WE …" at bounding box center [614, 205] width 327 height 467
click at [696, 326] on html "​ Menu-management [GEOGRAPHIC_DATA] Get Help A Edit Restaurant Branches Menus S…" at bounding box center [511, 92] width 1023 height 467
click at [680, 152] on h6 "Al Akela Box Koshary" at bounding box center [610, 159] width 140 height 14
click at [343, 261] on div "Menu sections Koshary 6 Pasta 3 Tajine 4 Add-ons 10 Sweet 15 Ice Cream 3 Bevera…" at bounding box center [397, 205] width 109 height 467
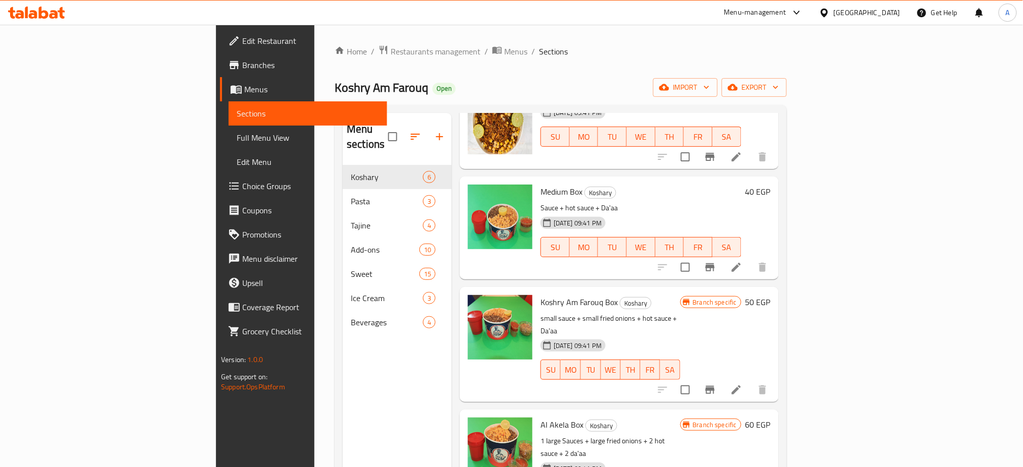
scroll to position [80, 0]
click at [742, 383] on icon at bounding box center [736, 389] width 12 height 12
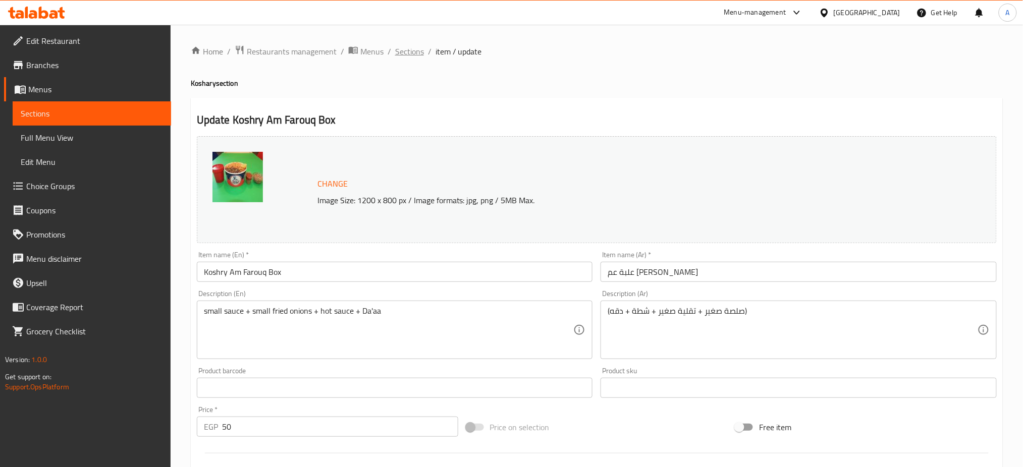
click at [418, 53] on span "Sections" at bounding box center [409, 51] width 29 height 12
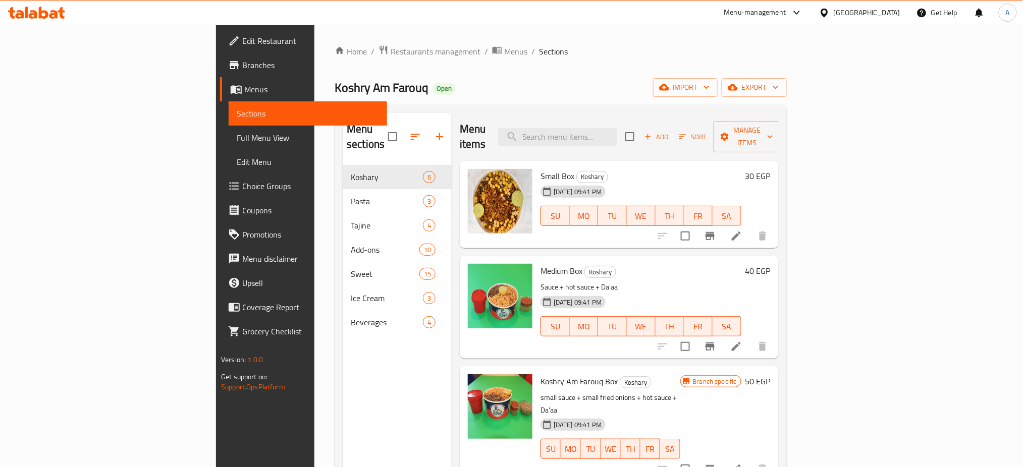
click at [764, 59] on div "Home / Restaurants management / Menus / Sections Koshry Am Farouq Open import e…" at bounding box center [560, 316] width 452 height 543
click at [741, 264] on h6 "Medium Box Koshary" at bounding box center [640, 271] width 201 height 14
click at [242, 39] on span "Edit Restaurant" at bounding box center [310, 41] width 137 height 12
